Goal: Transaction & Acquisition: Subscribe to service/newsletter

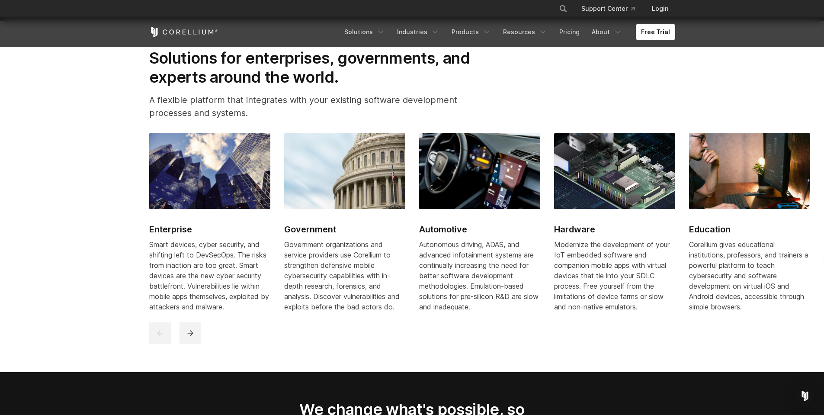
scroll to position [1090, 0]
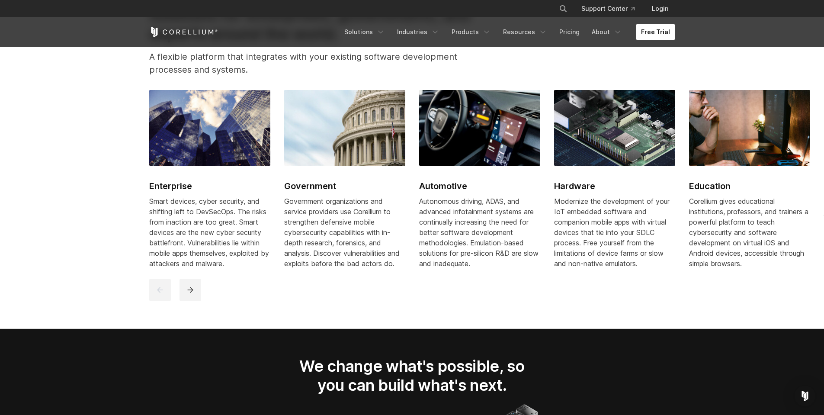
click at [648, 34] on link "Free Trial" at bounding box center [655, 32] width 39 height 16
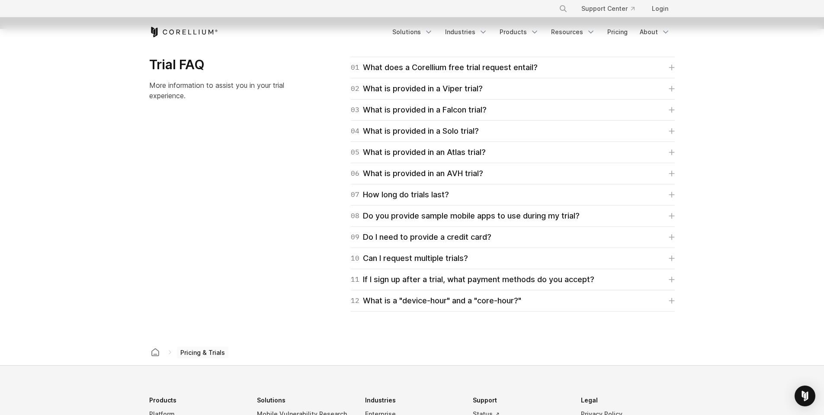
scroll to position [1142, 0]
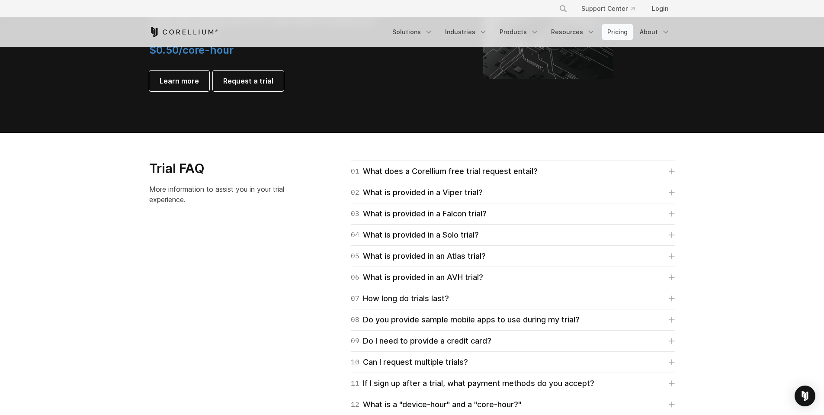
click at [618, 29] on link "Pricing" at bounding box center [617, 32] width 31 height 16
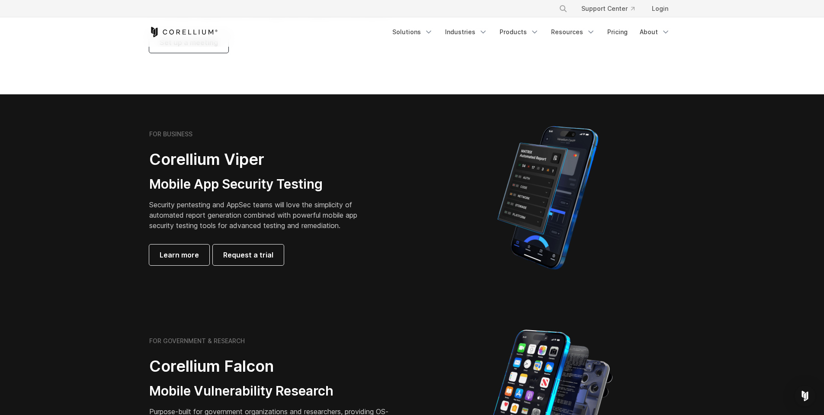
scroll to position [259, 0]
